Goal: Navigation & Orientation: Find specific page/section

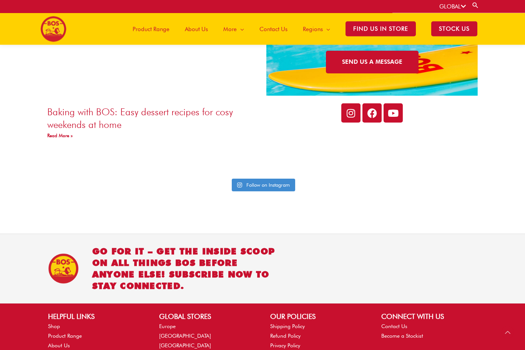
scroll to position [1778, 0]
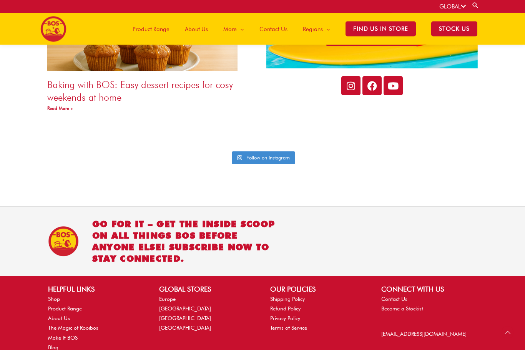
click at [163, 296] on link "Europe" at bounding box center [167, 299] width 17 height 6
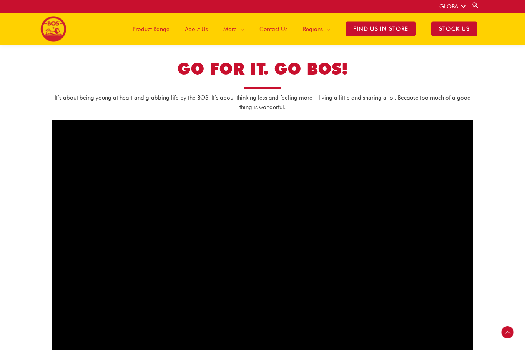
scroll to position [337, 0]
click at [368, 32] on span "Find Us in Store" at bounding box center [380, 29] width 70 height 15
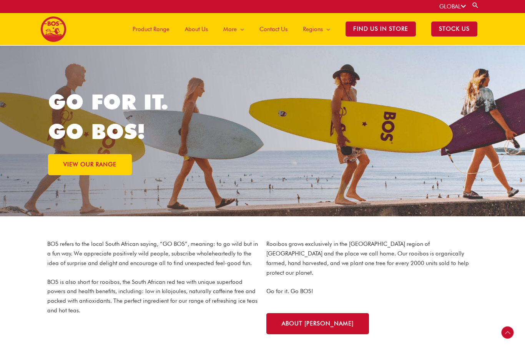
scroll to position [362, 0]
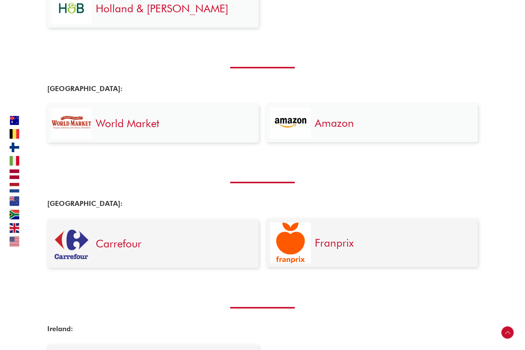
scroll to position [1785, 0]
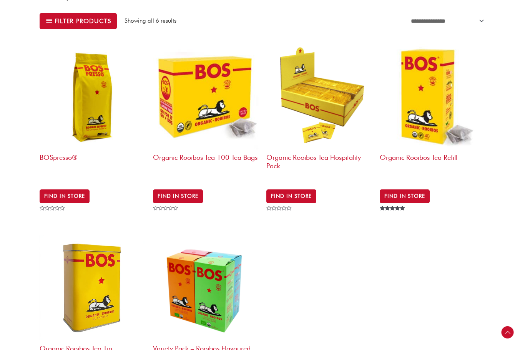
scroll to position [309, 0]
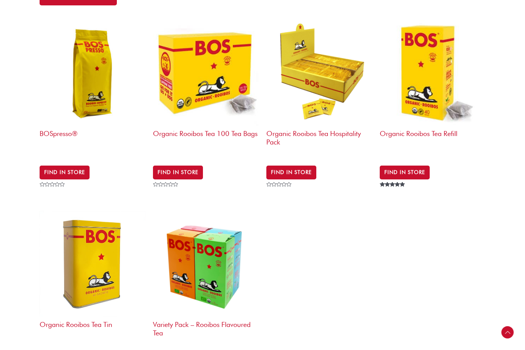
click at [98, 61] on img at bounding box center [93, 73] width 106 height 106
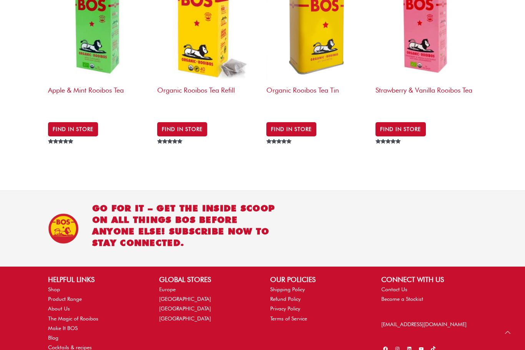
scroll to position [613, 0]
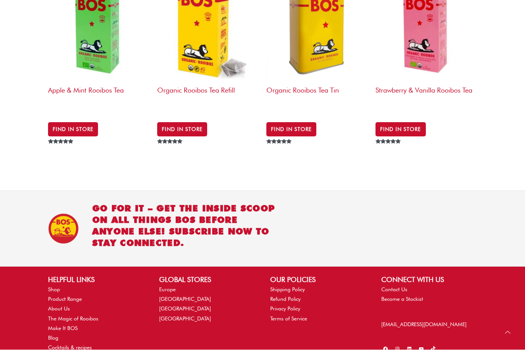
click at [79, 345] on link "Cocktails & recipes" at bounding box center [70, 348] width 44 height 6
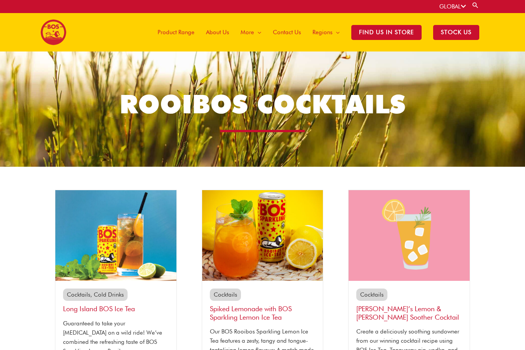
click at [461, 5] on icon at bounding box center [463, 6] width 5 height 6
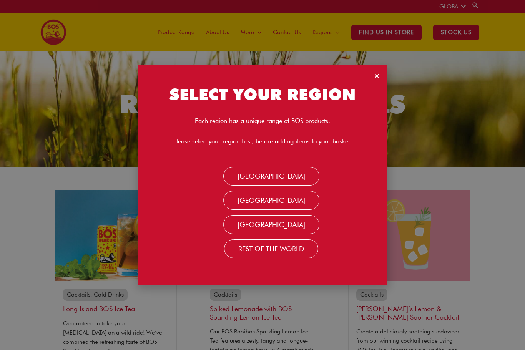
click at [294, 253] on link "Rest Of the World" at bounding box center [271, 248] width 94 height 18
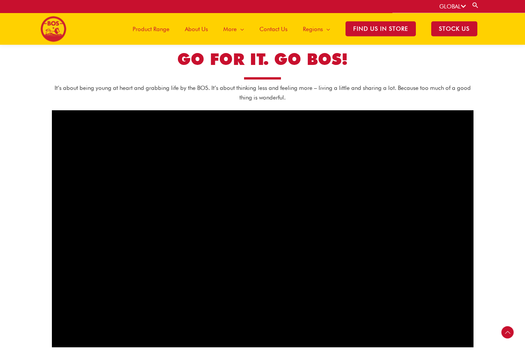
scroll to position [347, 0]
